Goal: Task Accomplishment & Management: Use online tool/utility

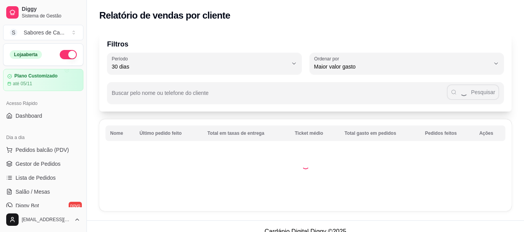
select select "30"
select select "HIGHEST_TOTAL_SPENT_WITH_ORDERS"
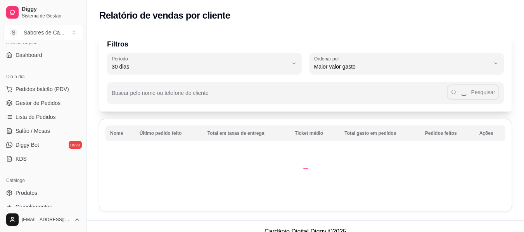
scroll to position [54, 0]
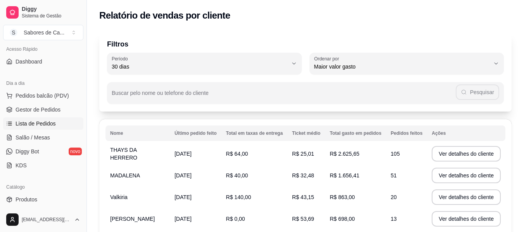
click at [60, 118] on link "Lista de Pedidos" at bounding box center [43, 123] width 80 height 12
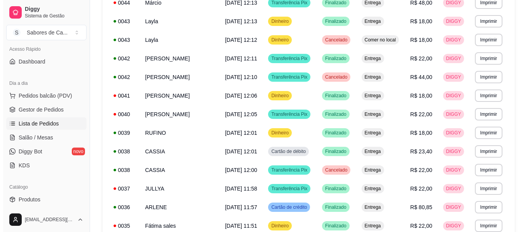
scroll to position [344, 0]
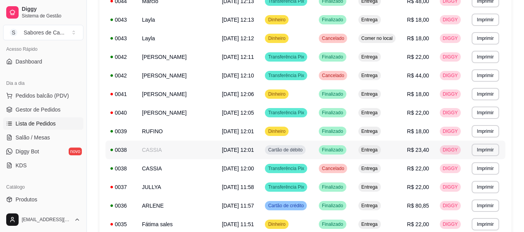
click at [326, 147] on div "Finalizado" at bounding box center [333, 149] width 28 height 9
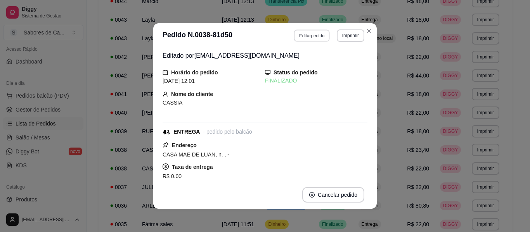
click at [321, 35] on button "Editar pedido" at bounding box center [312, 35] width 36 height 12
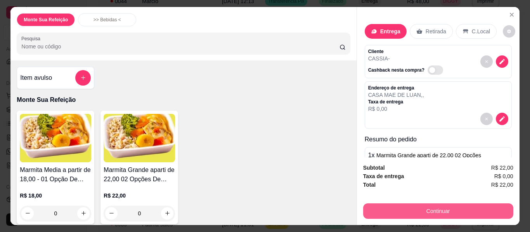
click at [376, 205] on button "Continuar" at bounding box center [438, 212] width 150 height 16
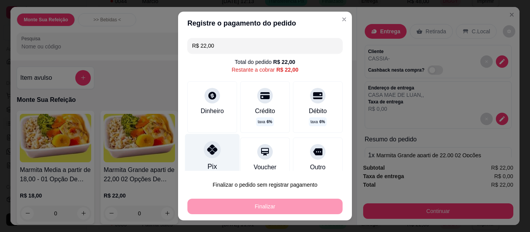
click at [207, 149] on icon at bounding box center [212, 150] width 10 height 10
type input "R$ 0,00"
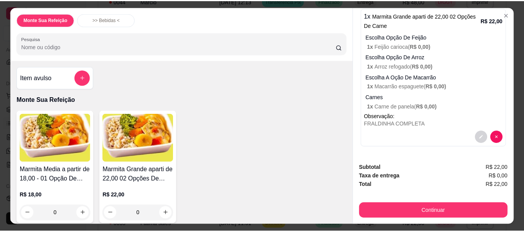
scroll to position [0, 0]
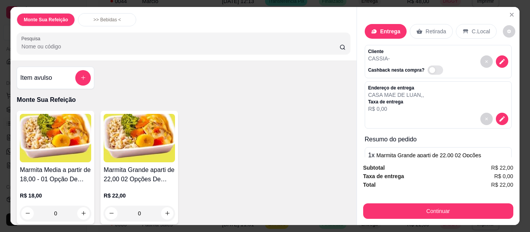
click at [518, 24] on div "Monte Sua Refeição >> Bebidas < Pesquisa Item avulso Monte Sua Refeição Marmita…" at bounding box center [265, 116] width 530 height 232
click at [509, 12] on icon "Close" at bounding box center [511, 15] width 6 height 6
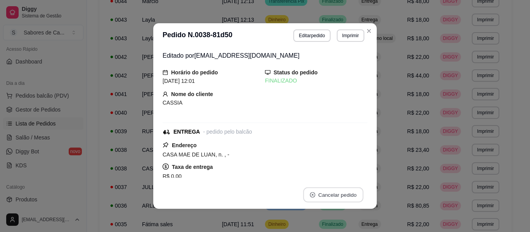
click at [323, 201] on button "Cancelar pedido" at bounding box center [333, 195] width 60 height 15
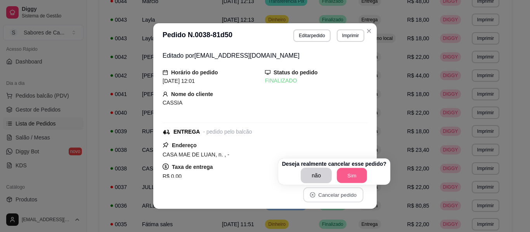
click at [345, 181] on button "Sim" at bounding box center [352, 175] width 30 height 15
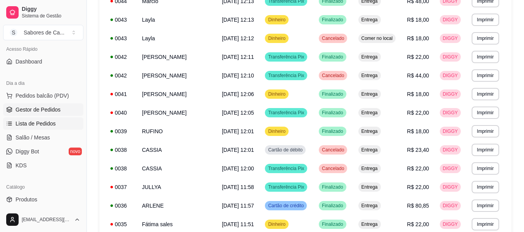
click at [69, 107] on link "Gestor de Pedidos" at bounding box center [43, 110] width 80 height 12
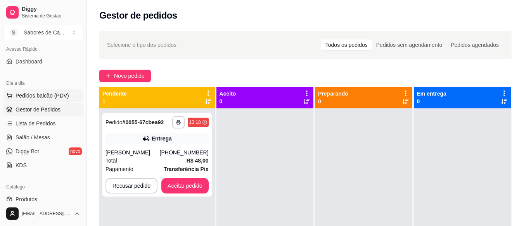
click at [58, 98] on span "Pedidos balcão (PDV)" at bounding box center [43, 96] width 54 height 8
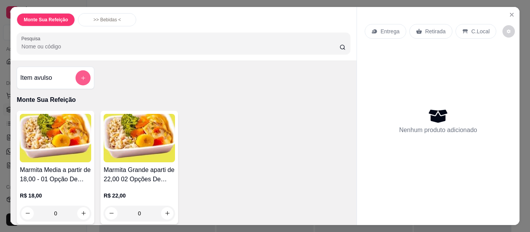
click at [80, 75] on icon "add-separate-item" at bounding box center [83, 78] width 6 height 6
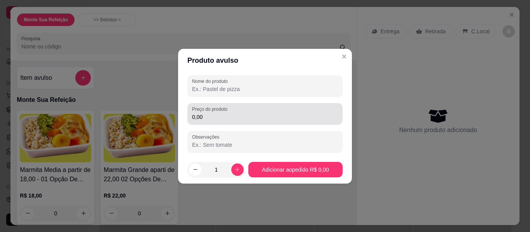
click at [243, 118] on input "0,00" at bounding box center [265, 117] width 146 height 8
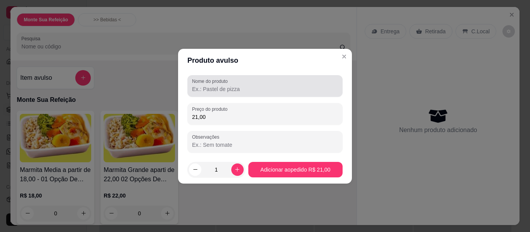
type input "21,00"
click at [226, 83] on label "Nome do produto" at bounding box center [211, 81] width 38 height 7
click at [226, 85] on input "Nome do produto" at bounding box center [265, 89] width 146 height 8
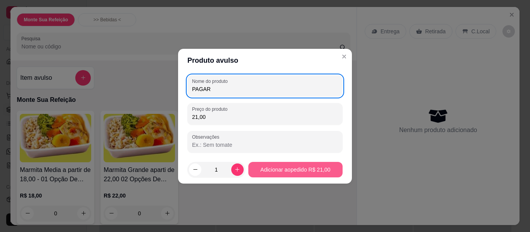
type input "PAGAR"
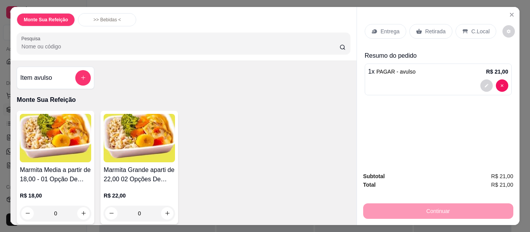
click at [383, 28] on p "Entrega" at bounding box center [389, 32] width 19 height 8
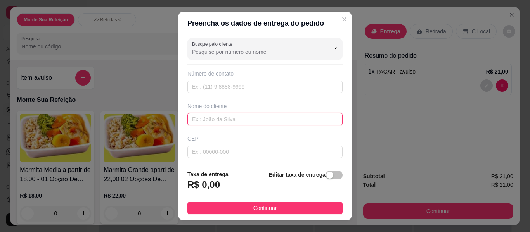
click at [220, 120] on input "text" at bounding box center [264, 119] width 155 height 12
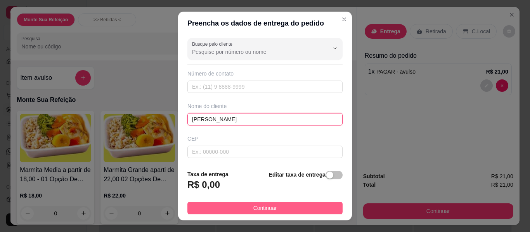
type input "[PERSON_NAME]"
click at [297, 214] on button "Continuar" at bounding box center [264, 208] width 155 height 12
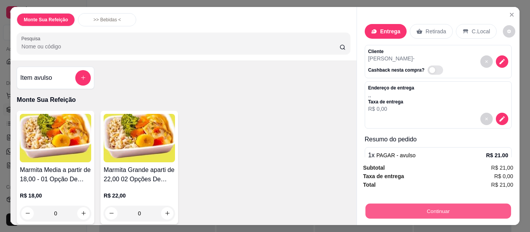
click at [391, 207] on button "Continuar" at bounding box center [437, 211] width 145 height 15
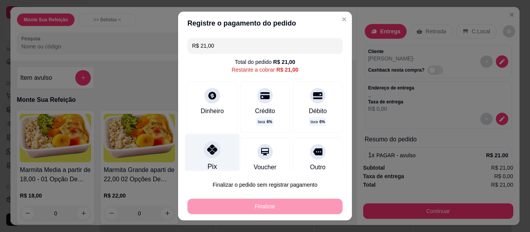
click at [216, 161] on div "Pix" at bounding box center [212, 156] width 55 height 45
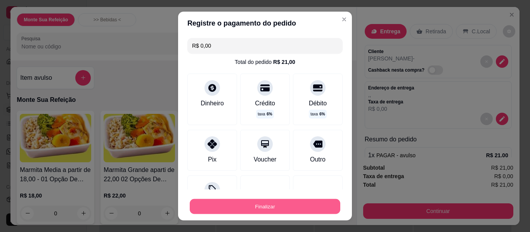
click at [235, 206] on button "Finalizar" at bounding box center [265, 206] width 150 height 15
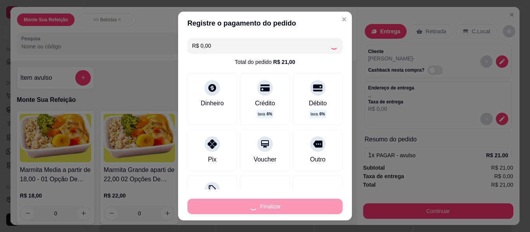
type input "-R$ 21,00"
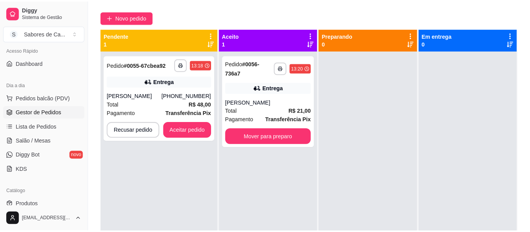
scroll to position [70, 0]
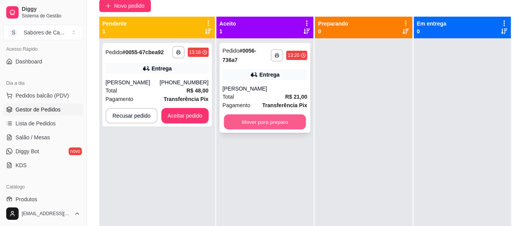
click at [282, 124] on button "Mover para preparo" at bounding box center [265, 122] width 82 height 15
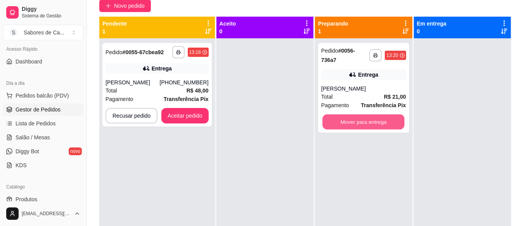
click at [352, 120] on button "Mover para entrega" at bounding box center [363, 122] width 82 height 15
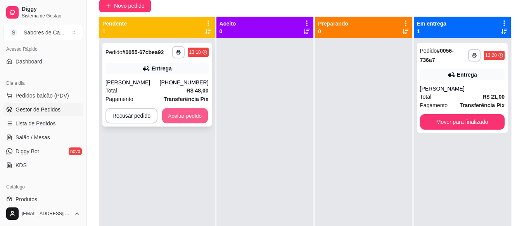
click at [199, 116] on button "Aceitar pedido" at bounding box center [185, 116] width 46 height 15
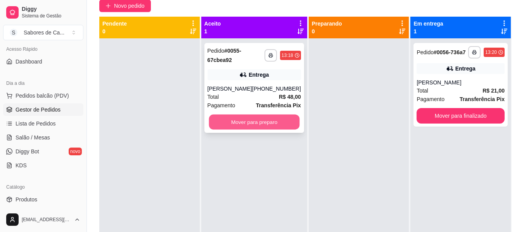
click at [266, 122] on button "Mover para preparo" at bounding box center [254, 122] width 91 height 15
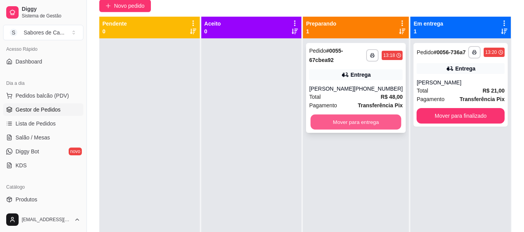
click at [331, 126] on button "Mover para entrega" at bounding box center [356, 122] width 91 height 15
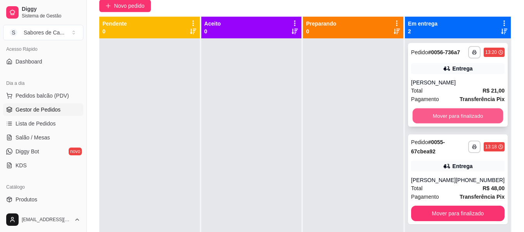
click at [456, 116] on button "Mover para finalizado" at bounding box center [457, 116] width 91 height 15
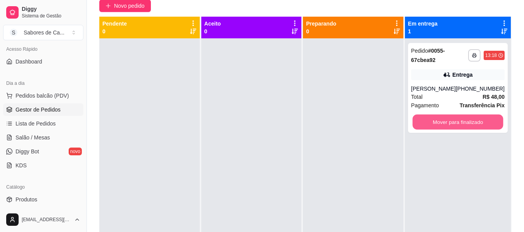
click at [456, 116] on button "Mover para finalizado" at bounding box center [457, 122] width 91 height 15
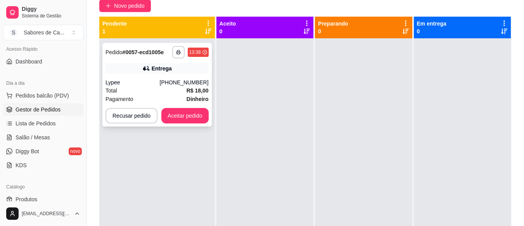
click at [190, 107] on div "**********" at bounding box center [156, 85] width 109 height 84
click at [186, 120] on button "Aceitar pedido" at bounding box center [185, 116] width 46 height 15
click at [192, 119] on button "Aceitar pedido" at bounding box center [184, 116] width 47 height 16
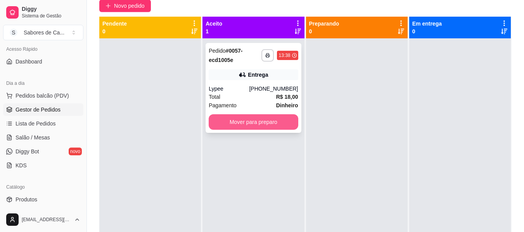
click at [242, 121] on button "Mover para preparo" at bounding box center [253, 122] width 89 height 16
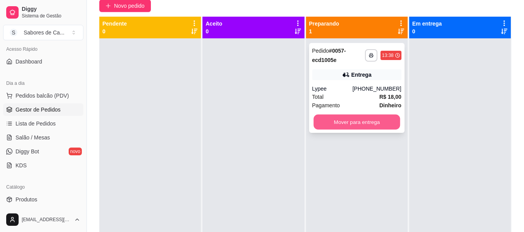
click at [370, 122] on button "Mover para entrega" at bounding box center [356, 122] width 86 height 15
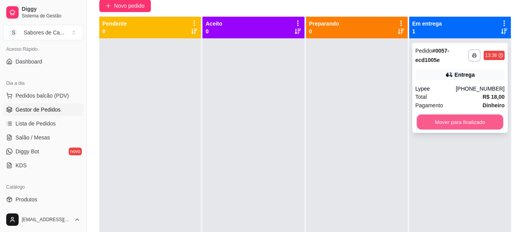
click at [445, 119] on button "Mover para finalizado" at bounding box center [459, 122] width 86 height 15
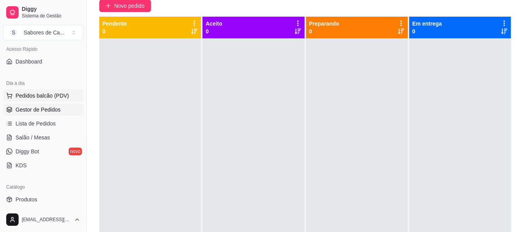
click at [46, 95] on span "Pedidos balcão (PDV)" at bounding box center [43, 96] width 54 height 8
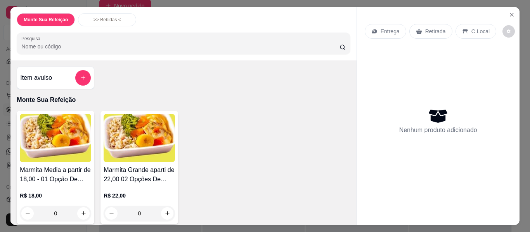
click at [62, 139] on img at bounding box center [55, 138] width 71 height 48
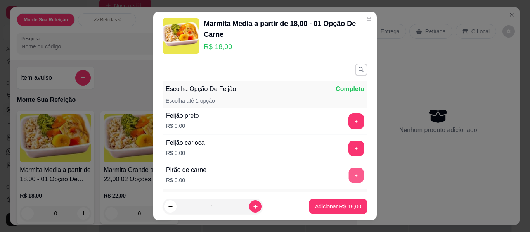
click at [349, 174] on button "+" at bounding box center [356, 175] width 15 height 15
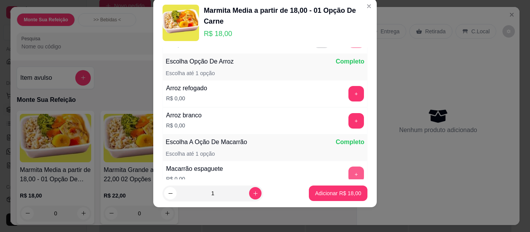
scroll to position [129, 0]
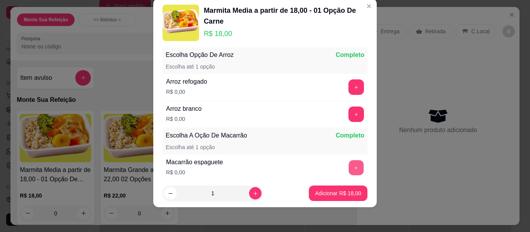
click at [349, 164] on button "+" at bounding box center [356, 168] width 15 height 15
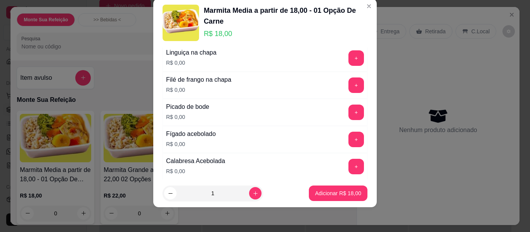
scroll to position [350, 0]
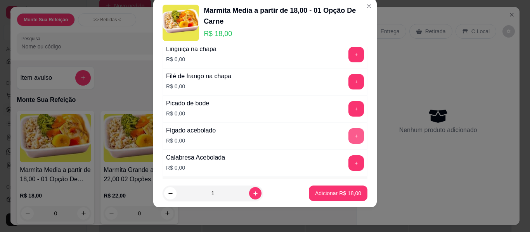
click at [348, 136] on button "+" at bounding box center [356, 136] width 16 height 16
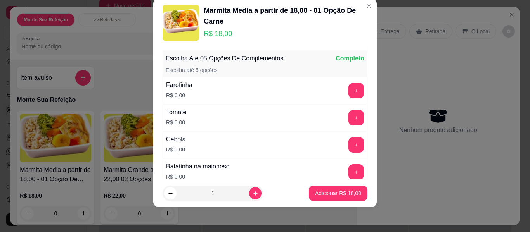
scroll to position [590, 0]
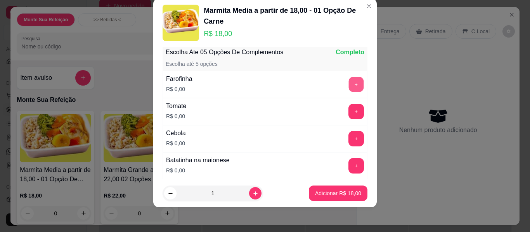
click at [349, 86] on button "+" at bounding box center [356, 84] width 15 height 15
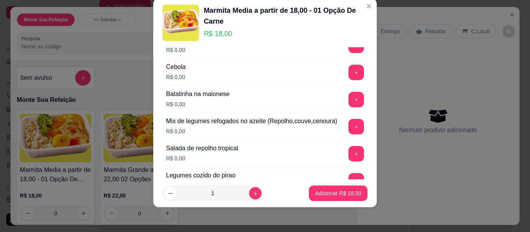
scroll to position [666, 0]
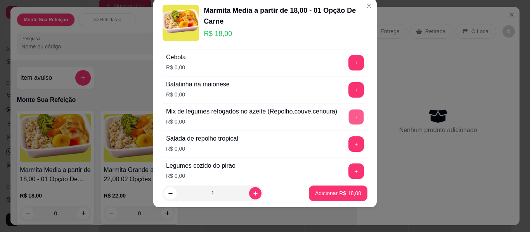
click at [349, 122] on button "+" at bounding box center [356, 117] width 15 height 15
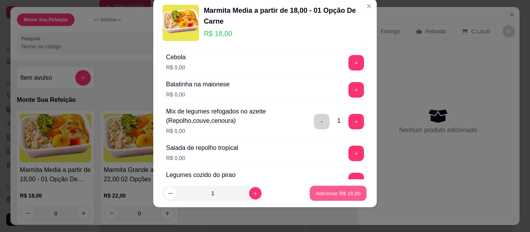
click at [336, 188] on button "Adicionar R$ 18,00" at bounding box center [337, 193] width 57 height 15
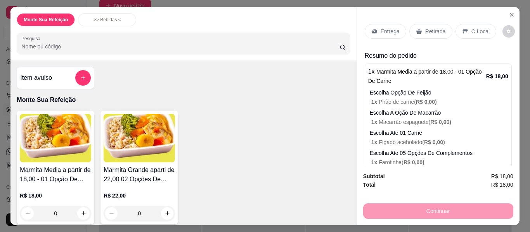
click at [383, 29] on p "Entrega" at bounding box center [389, 32] width 19 height 8
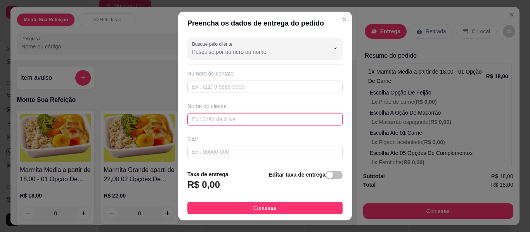
click at [283, 119] on input "text" at bounding box center [264, 119] width 155 height 12
type input "SUELI"
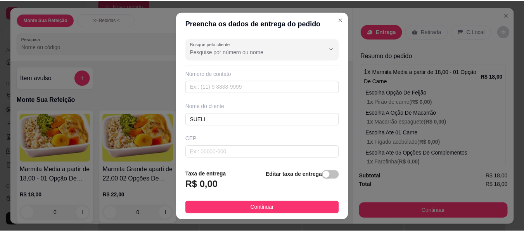
scroll to position [80, 0]
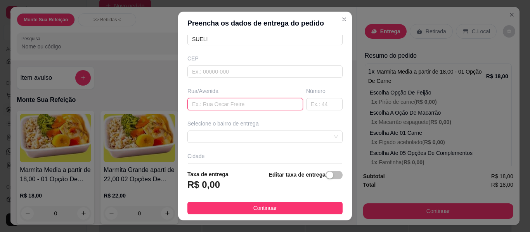
click at [225, 101] on input "text" at bounding box center [245, 104] width 116 height 12
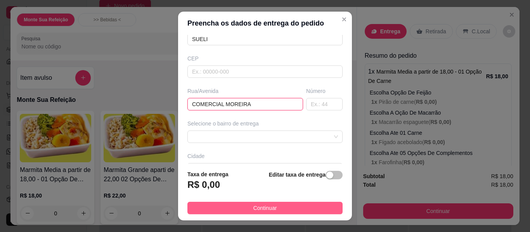
type input "COMERCIAL MOREIRA"
click at [258, 213] on button "Continuar" at bounding box center [264, 208] width 155 height 12
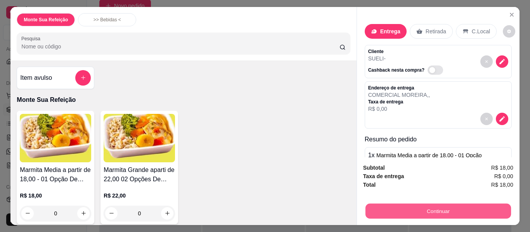
click at [373, 214] on button "Continuar" at bounding box center [437, 211] width 145 height 15
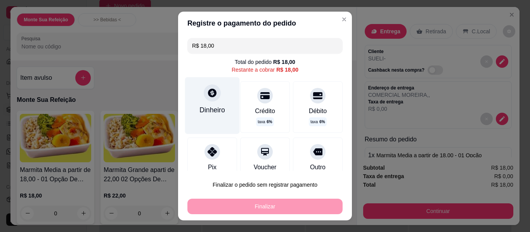
click at [208, 103] on div "Dinheiro" at bounding box center [212, 105] width 55 height 57
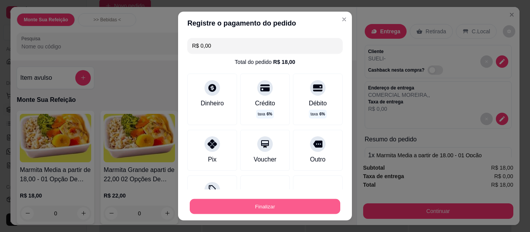
click at [273, 205] on button "Finalizar" at bounding box center [265, 206] width 150 height 15
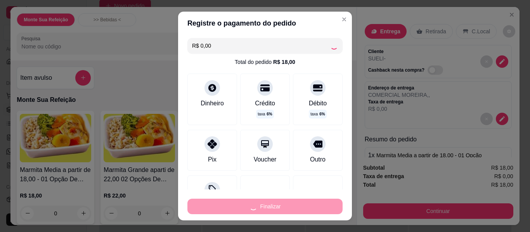
type input "-R$ 18,00"
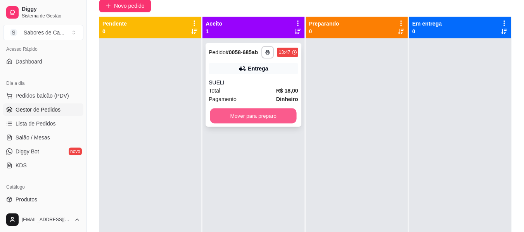
click at [259, 112] on button "Mover para preparo" at bounding box center [253, 116] width 86 height 15
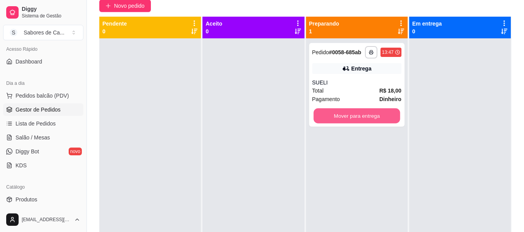
click at [343, 118] on button "Mover para entrega" at bounding box center [356, 116] width 86 height 15
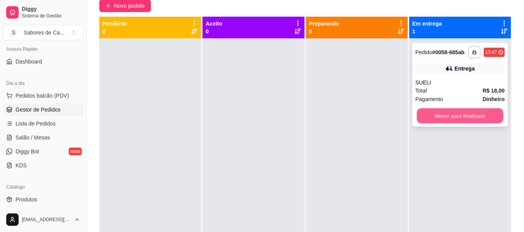
click at [423, 116] on button "Mover para finalizado" at bounding box center [459, 116] width 86 height 15
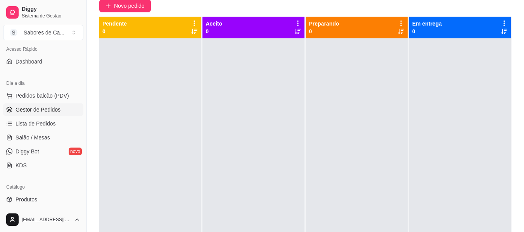
click at [423, 116] on div at bounding box center [460, 154] width 102 height 232
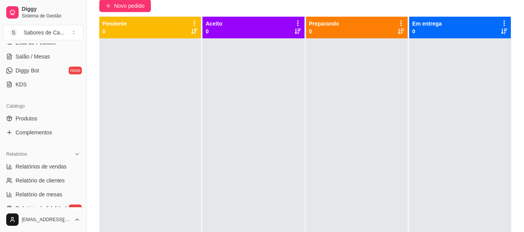
scroll to position [151, 0]
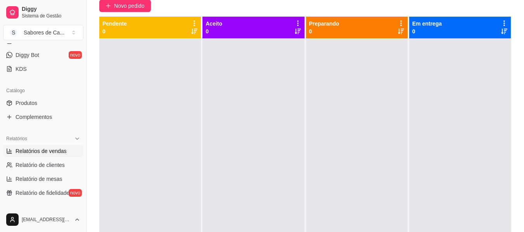
click at [66, 152] on link "Relatórios de vendas" at bounding box center [43, 151] width 80 height 12
select select "ALL"
select select "0"
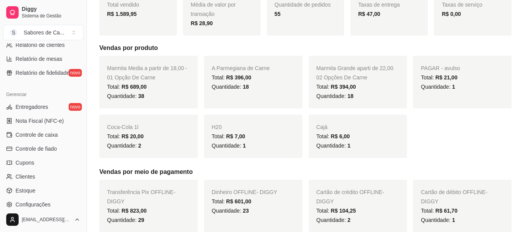
scroll to position [326, 0]
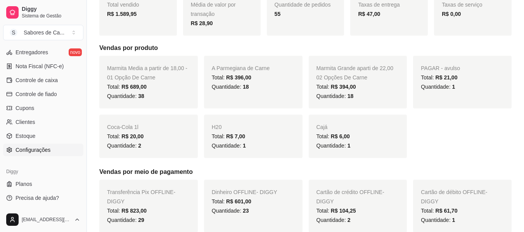
click at [52, 148] on link "Configurações" at bounding box center [43, 150] width 80 height 12
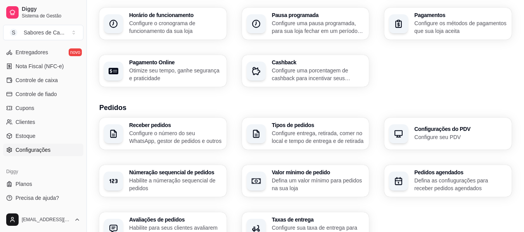
scroll to position [149, 0]
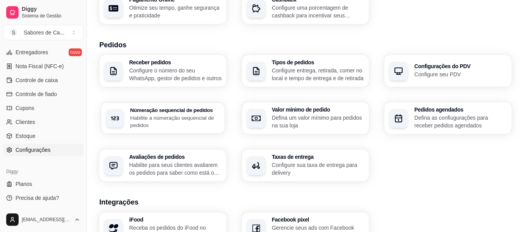
click at [184, 128] on p "Habilite a númeração sequencial de pedidos" at bounding box center [175, 121] width 90 height 15
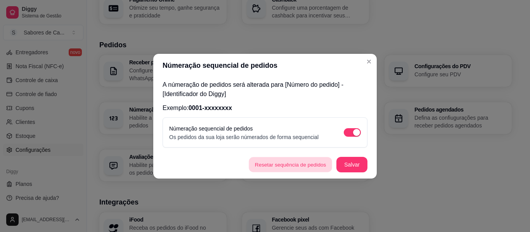
click at [299, 166] on button "Resetar sequência de pedidos" at bounding box center [290, 164] width 83 height 15
